Goal: Transaction & Acquisition: Subscribe to service/newsletter

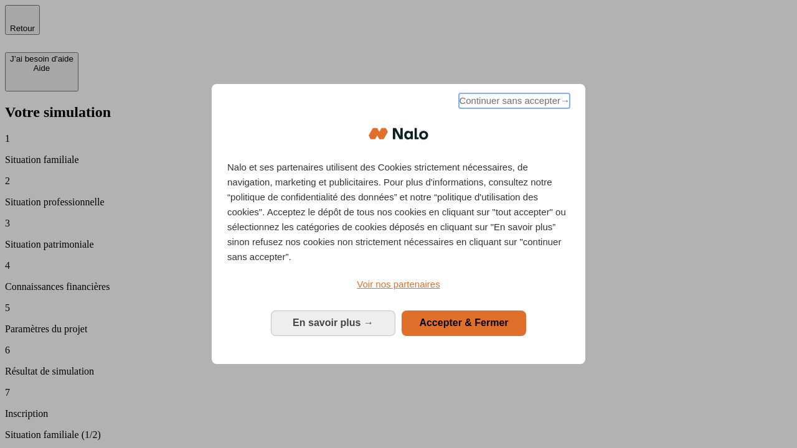
click at [513, 103] on span "Continuer sans accepter →" at bounding box center [514, 100] width 111 height 15
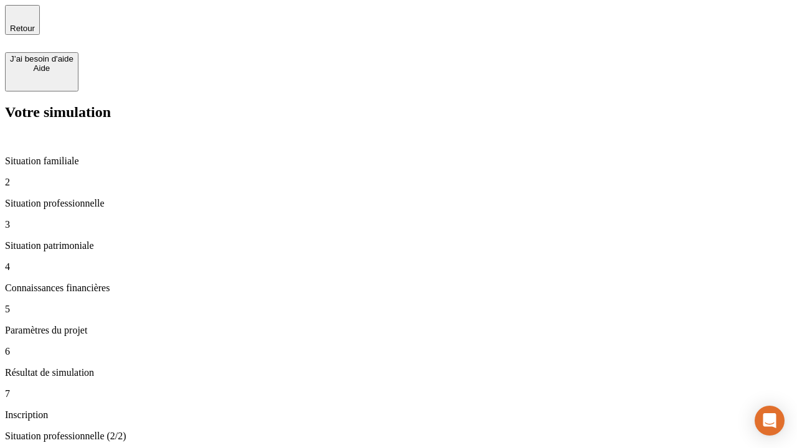
type input "70 000"
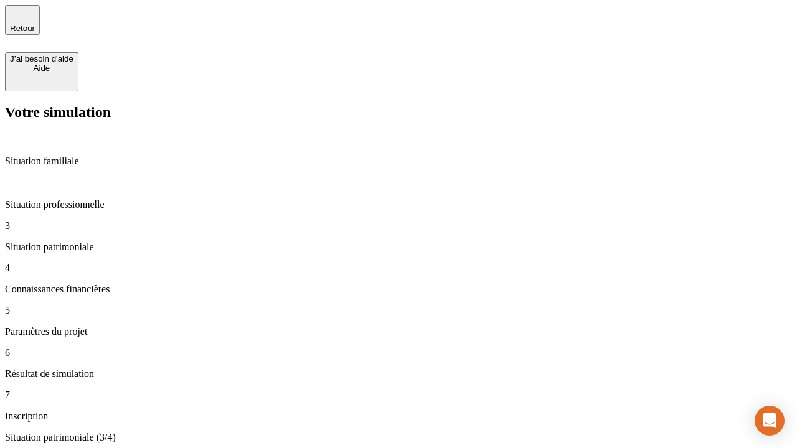
type input "800"
type input "6"
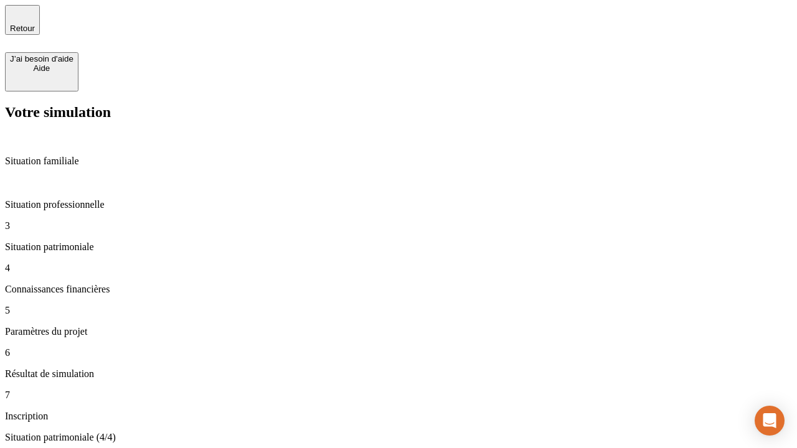
type input "400"
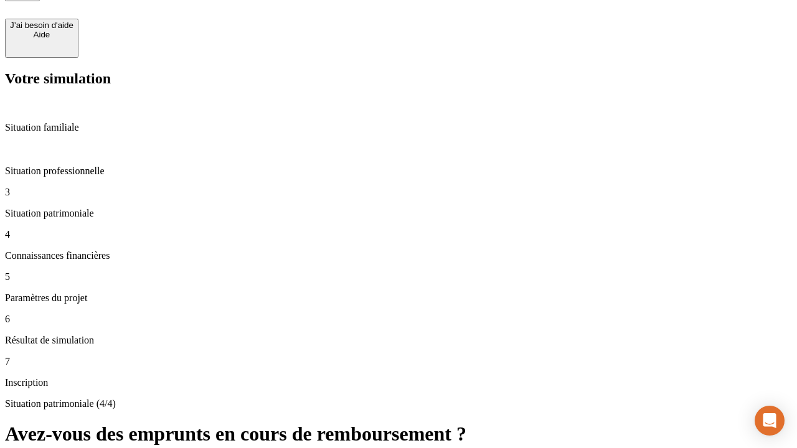
type input "3"
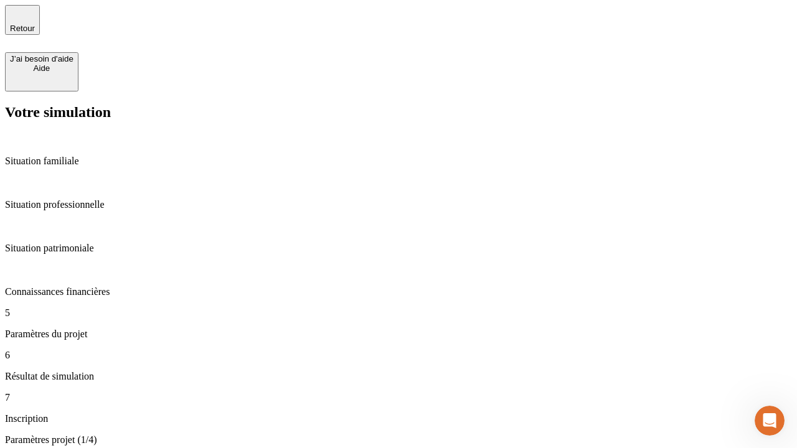
type input "35"
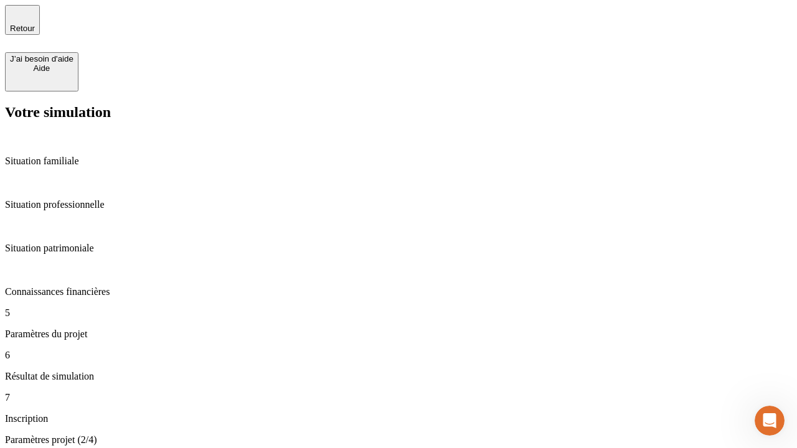
type input "500"
type input "640"
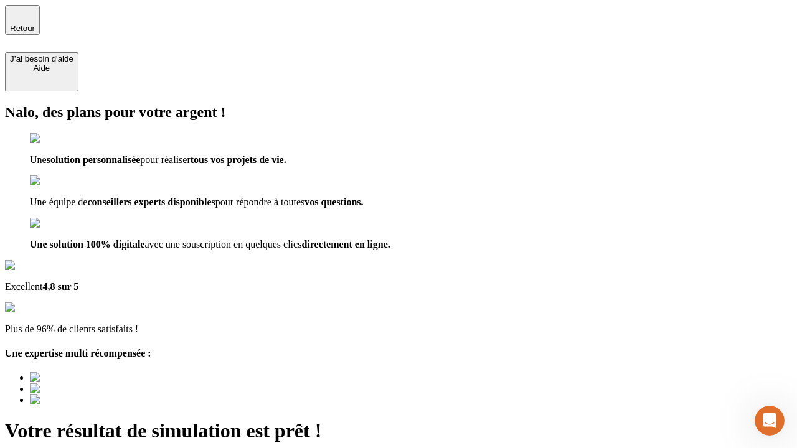
type input "[EMAIL_ADDRESS][DOMAIN_NAME]"
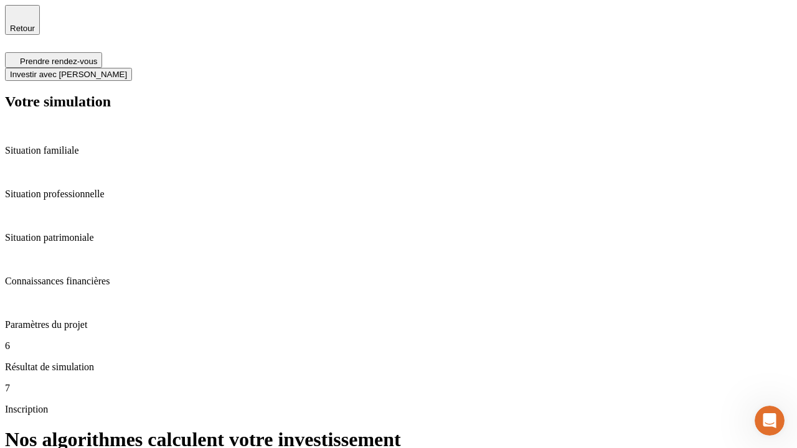
click at [127, 70] on span "Investir avec [PERSON_NAME]" at bounding box center [68, 74] width 117 height 9
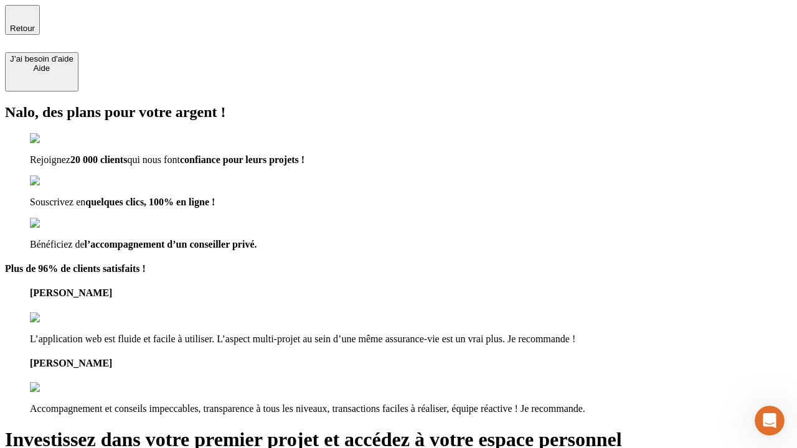
type input "[PERSON_NAME][EMAIL_ADDRESS][DOMAIN_NAME]"
